Goal: Task Accomplishment & Management: Use online tool/utility

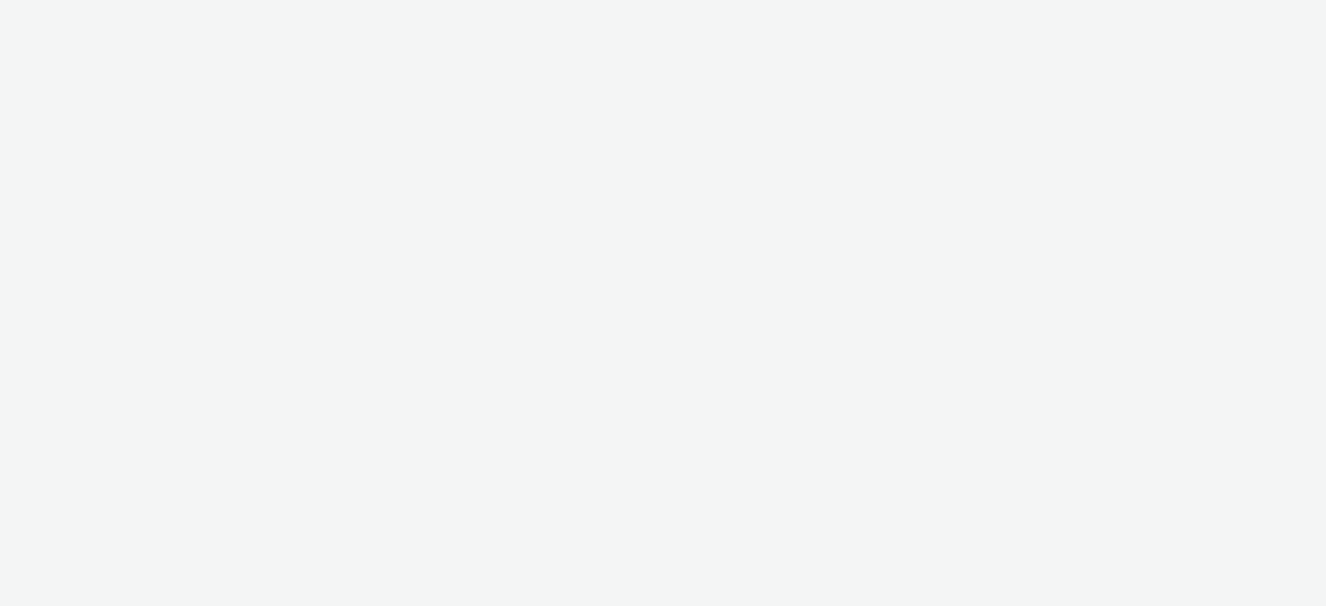
select select "b45cc4c1-724a-49f4-91a1-90695c19738e"
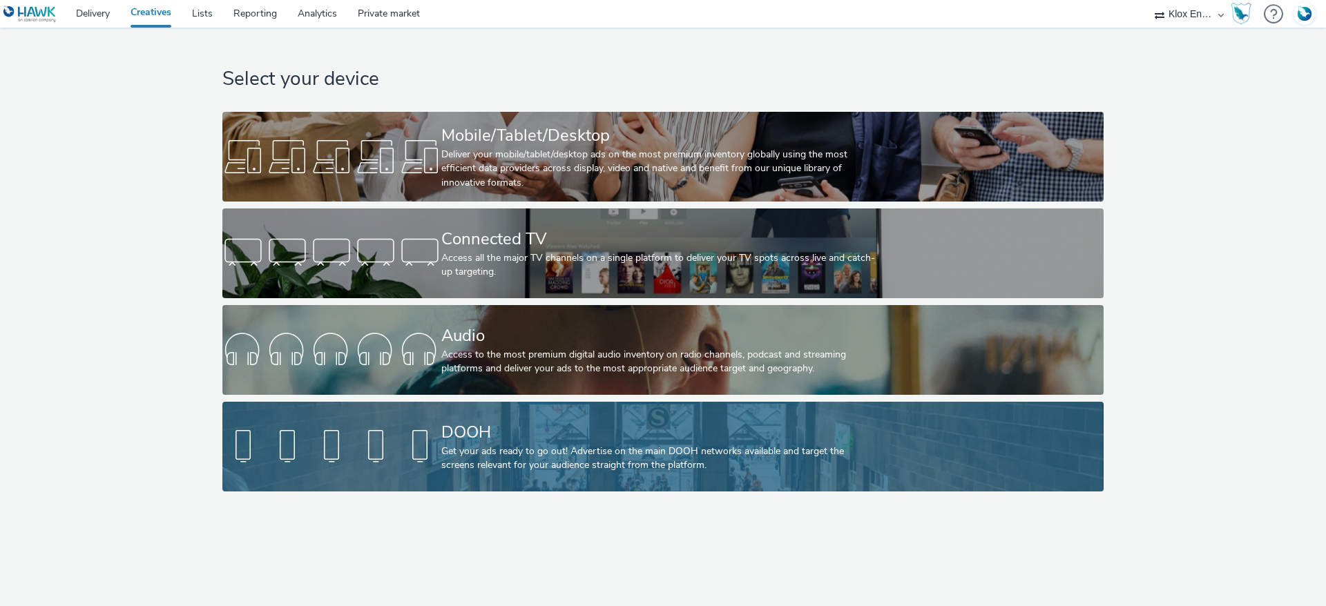
click at [453, 442] on div "DOOH" at bounding box center [660, 433] width 438 height 24
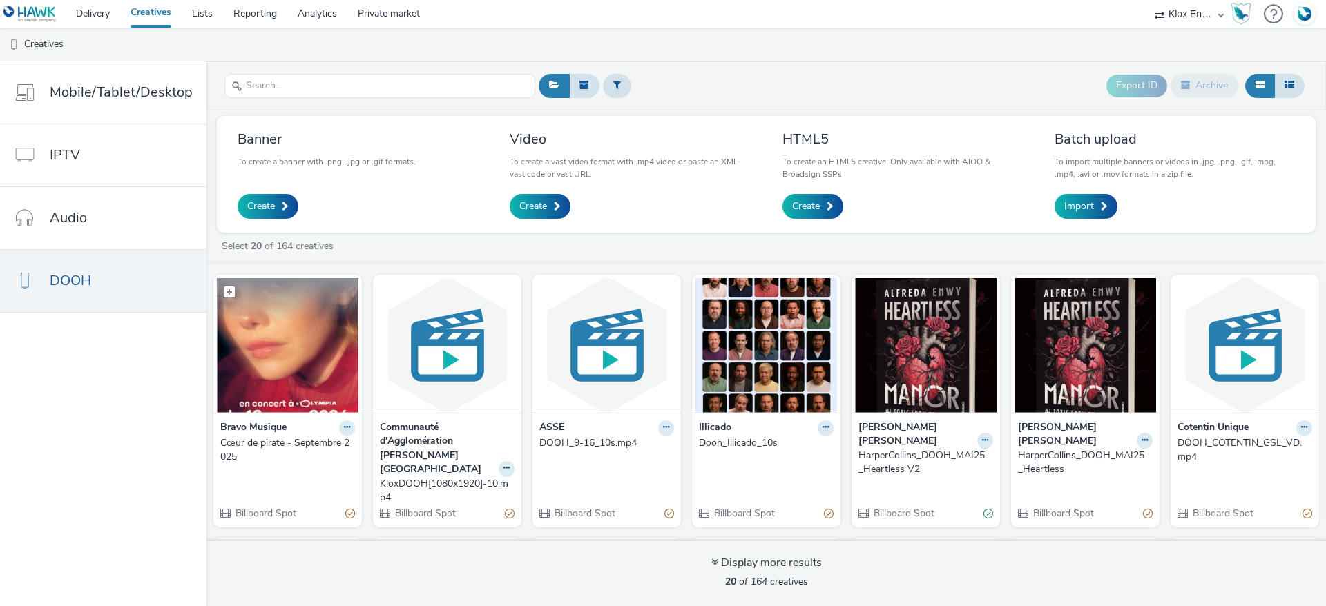
click at [296, 358] on img at bounding box center [288, 345] width 142 height 135
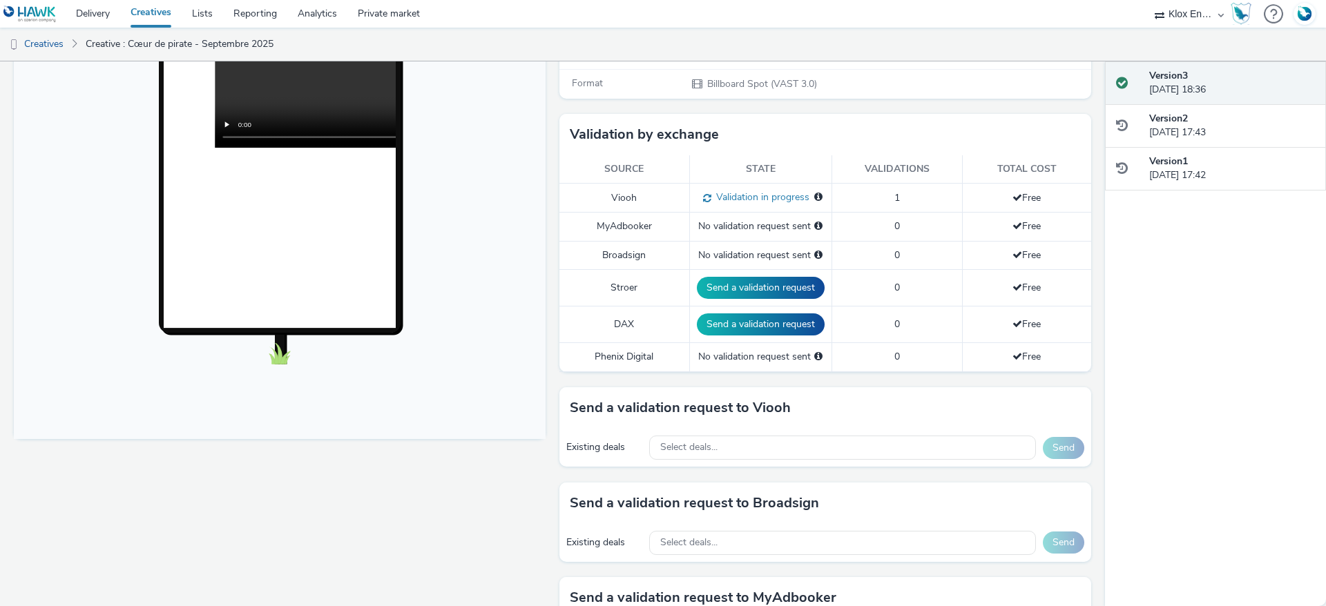
scroll to position [323, 0]
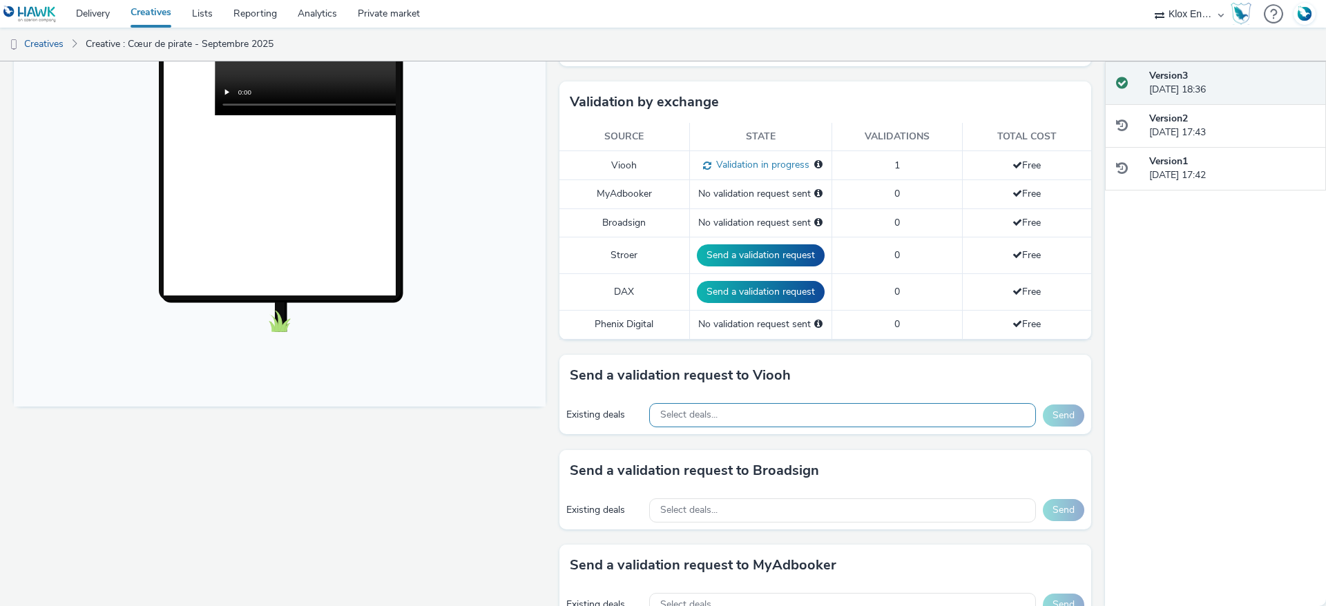
click at [731, 412] on div "Select deals..." at bounding box center [842, 415] width 387 height 24
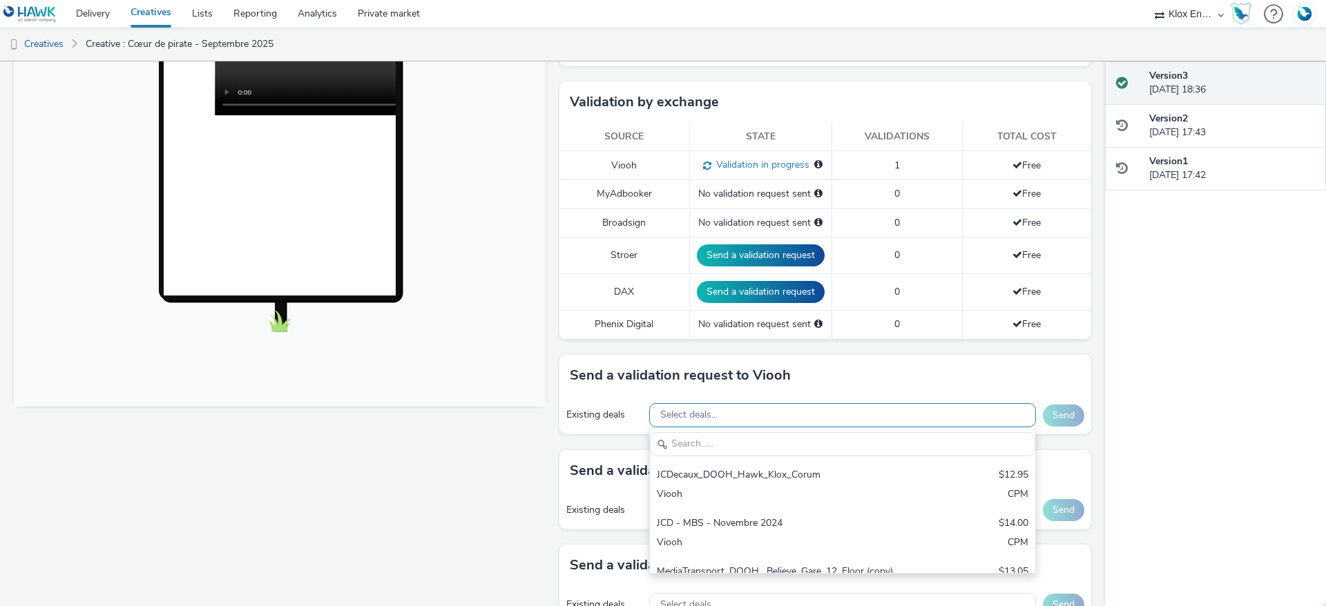
scroll to position [0, 0]
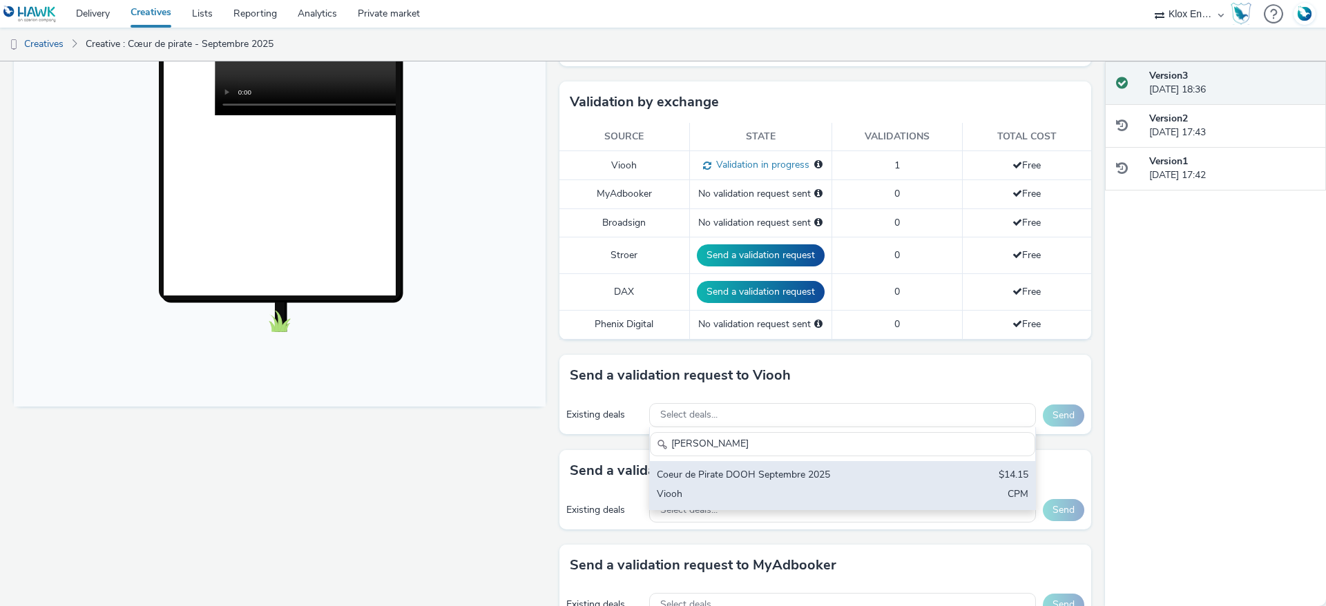
type input "[PERSON_NAME]"
click at [682, 488] on div "Viooh" at bounding box center [779, 496] width 245 height 16
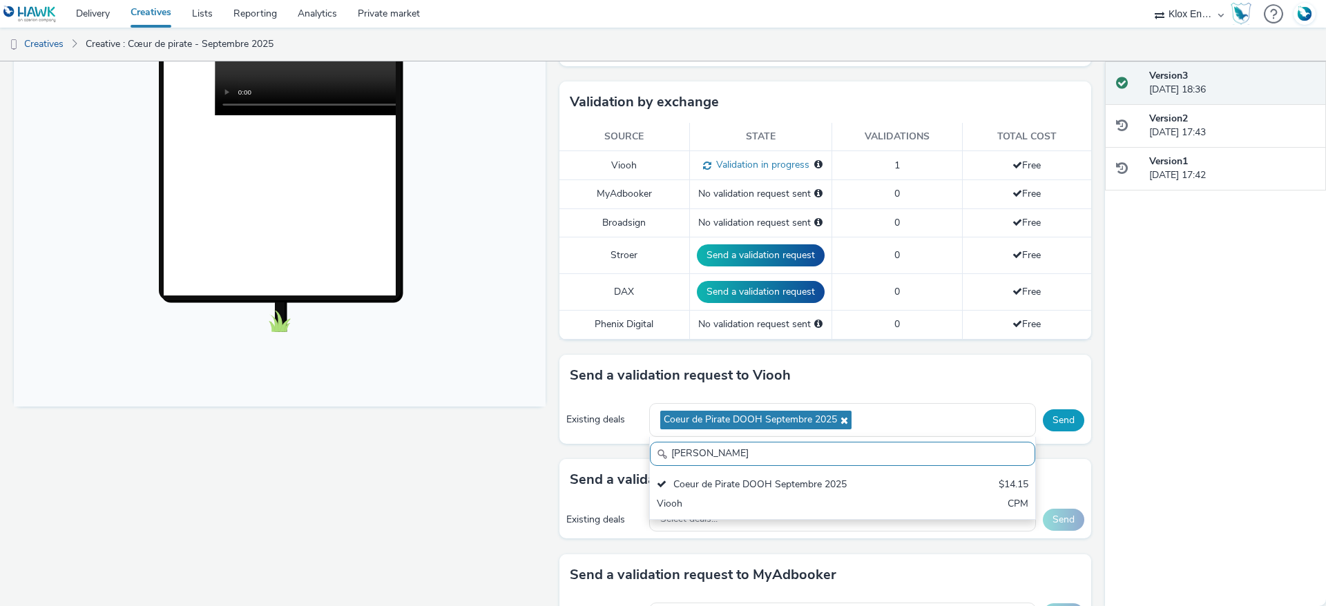
click at [1061, 423] on button "Send" at bounding box center [1063, 421] width 41 height 22
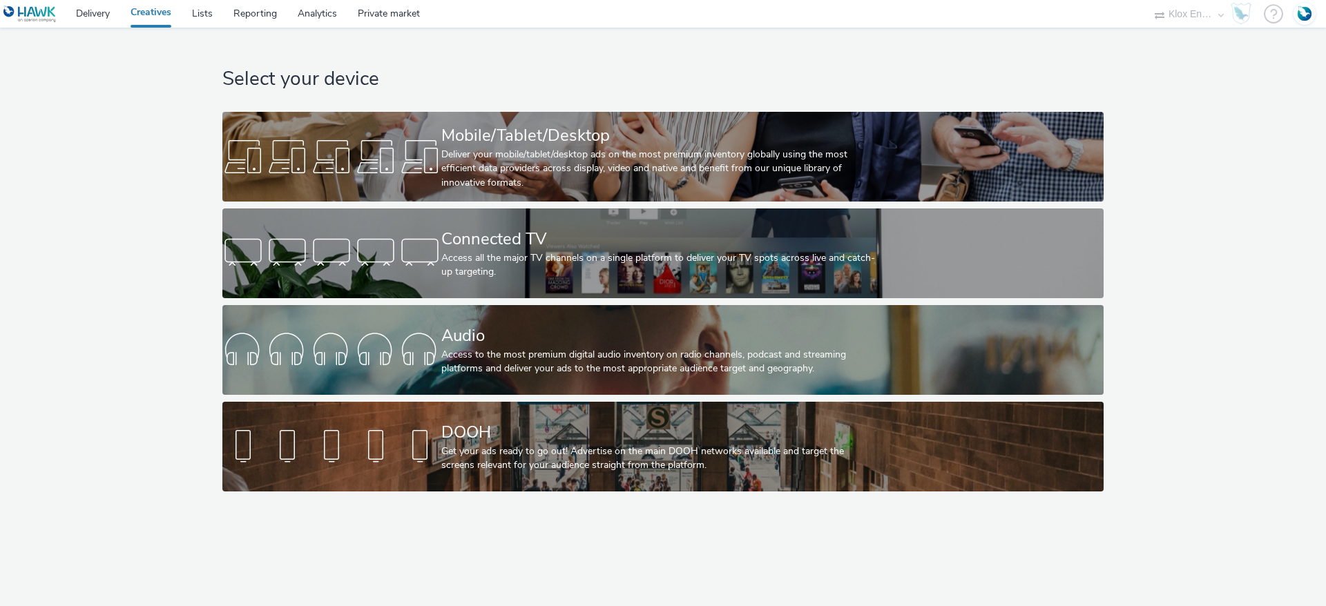
select select "b45cc4c1-724a-49f4-91a1-90695c19738e"
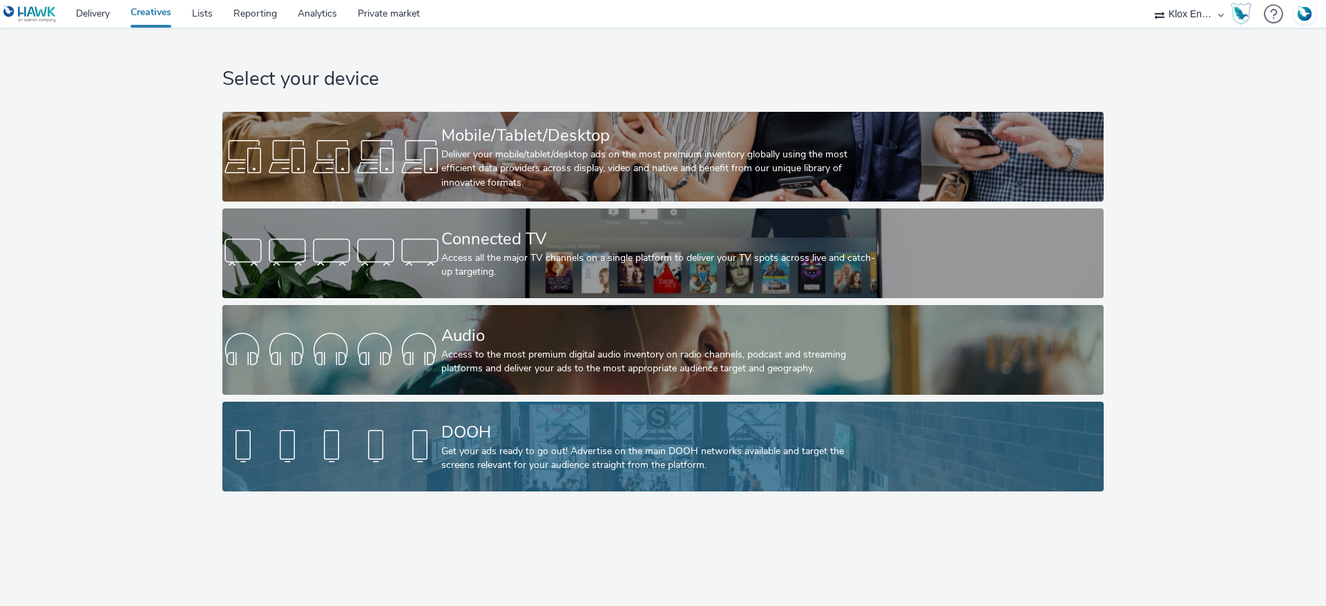
click at [599, 459] on div "Get your ads ready to go out! Advertise on the main DOOH networks available and…" at bounding box center [660, 459] width 438 height 28
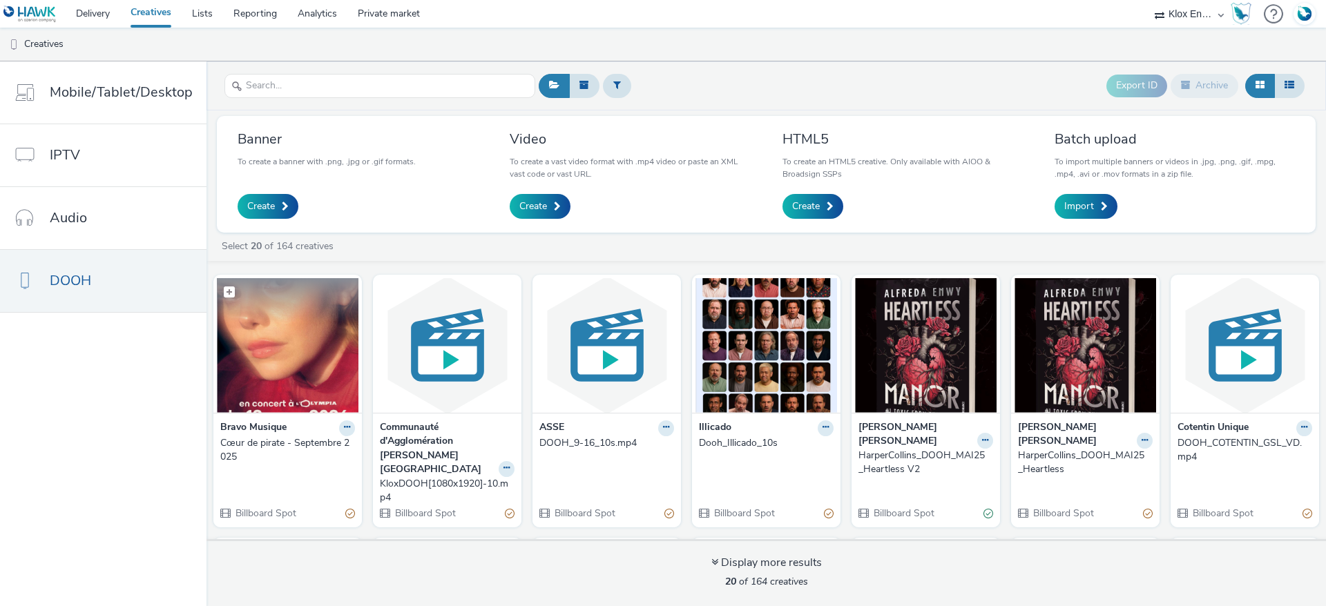
click at [289, 339] on img at bounding box center [288, 345] width 142 height 135
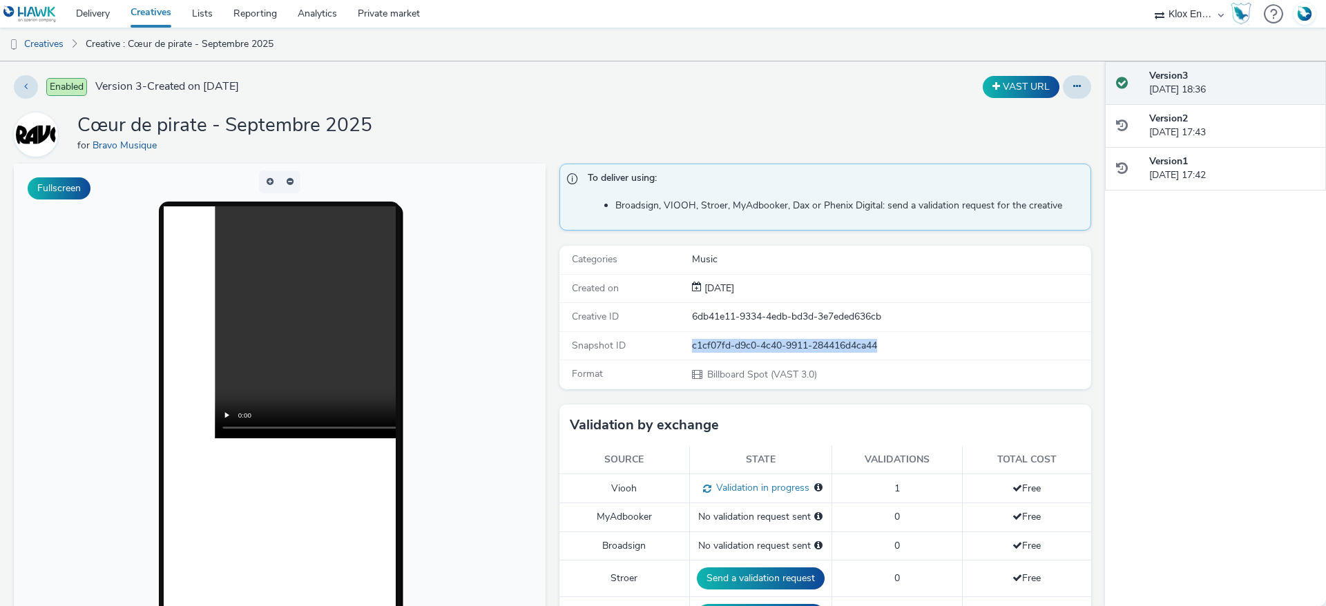
drag, startPoint x: 879, startPoint y: 341, endPoint x: 682, endPoint y: 343, distance: 196.9
click at [692, 343] on div "c1cf07fd-d9c0-4c40-9911-284416d4ca44" at bounding box center [891, 346] width 398 height 14
copy div "c1cf07fd-d9c0-4c40-9911-284416d4ca44"
